Goal: Transaction & Acquisition: Purchase product/service

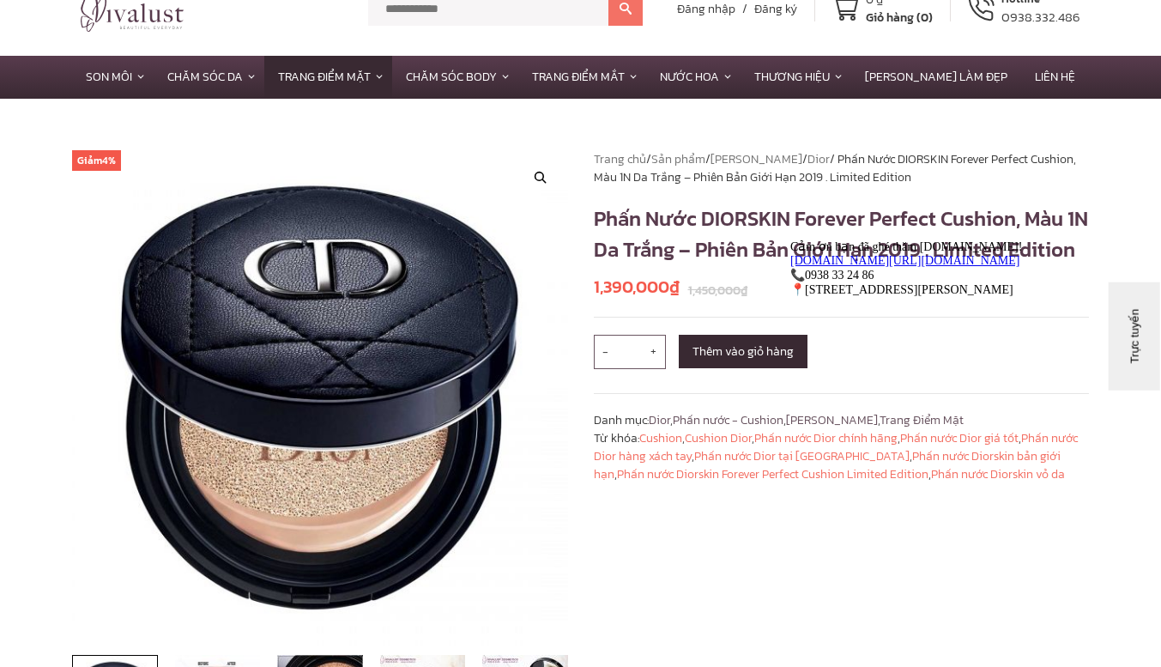
scroll to position [36, 0]
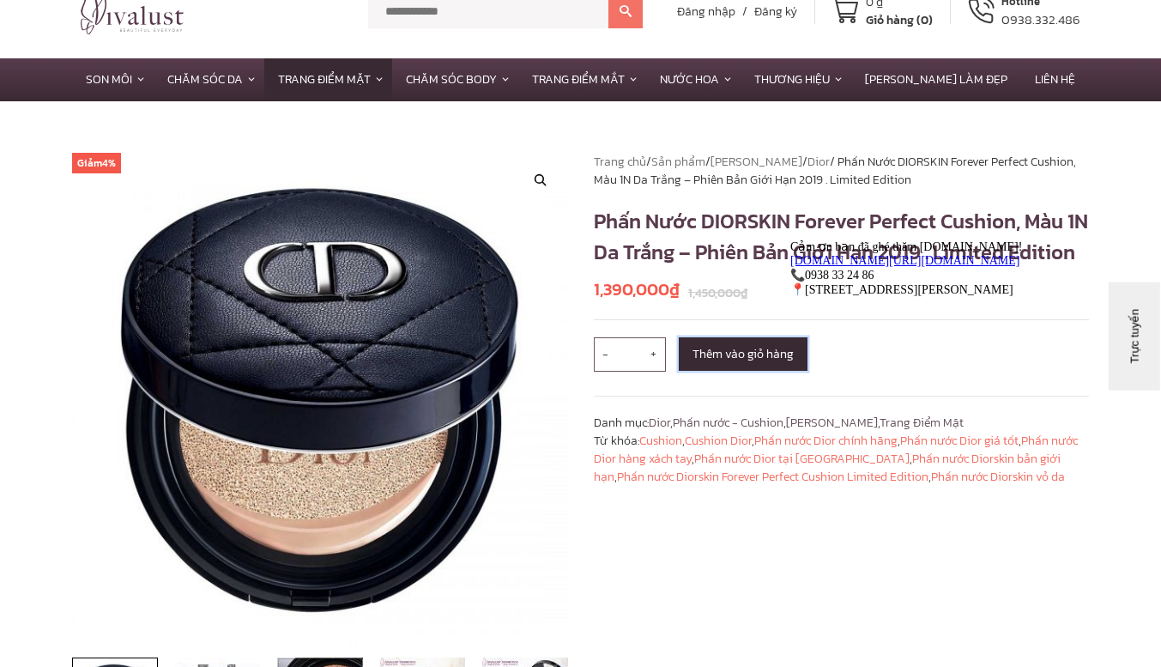
click at [709, 371] on button "Thêm vào giỏ hàng" at bounding box center [743, 353] width 129 height 33
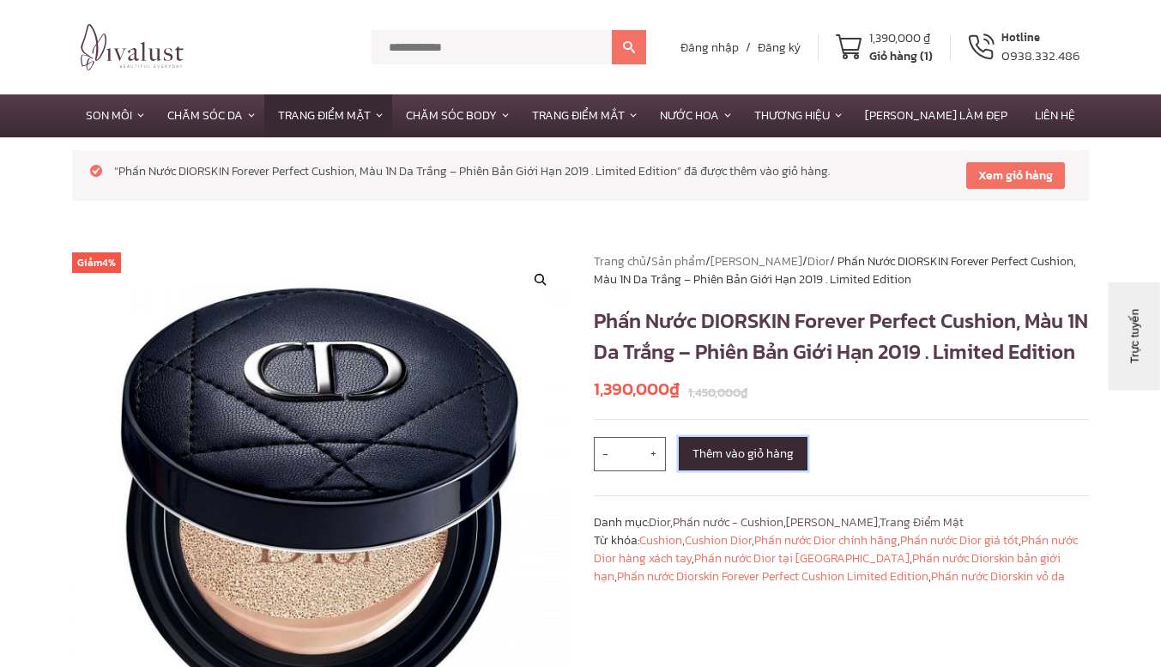
click at [725, 470] on button "Thêm vào giỏ hàng" at bounding box center [743, 453] width 129 height 33
click at [604, 471] on span "-" at bounding box center [606, 454] width 24 height 34
